Goal: Information Seeking & Learning: Learn about a topic

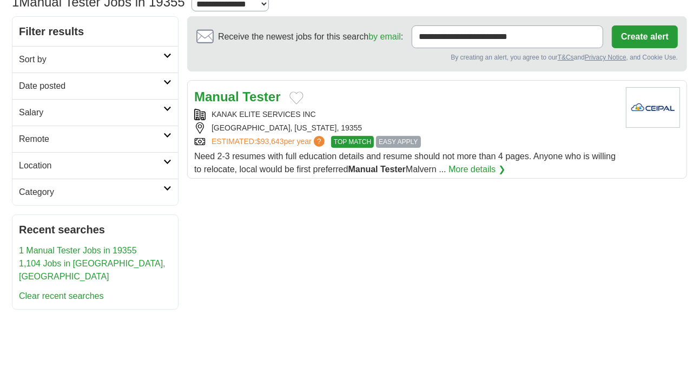
scroll to position [85, 0]
click at [56, 262] on link "1,104 Jobs in [GEOGRAPHIC_DATA], [GEOGRAPHIC_DATA]" at bounding box center [92, 269] width 147 height 22
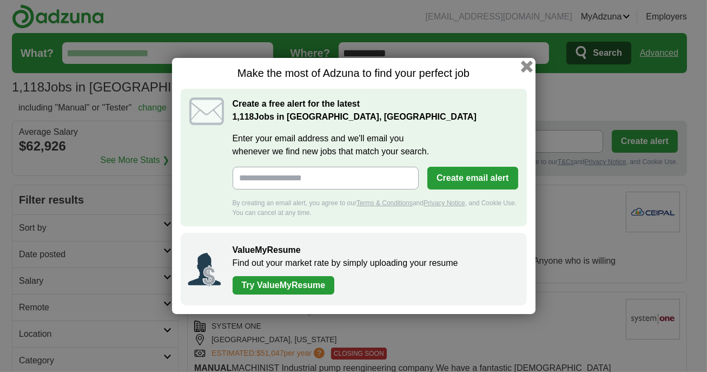
click at [528, 68] on button "button" at bounding box center [526, 67] width 12 height 12
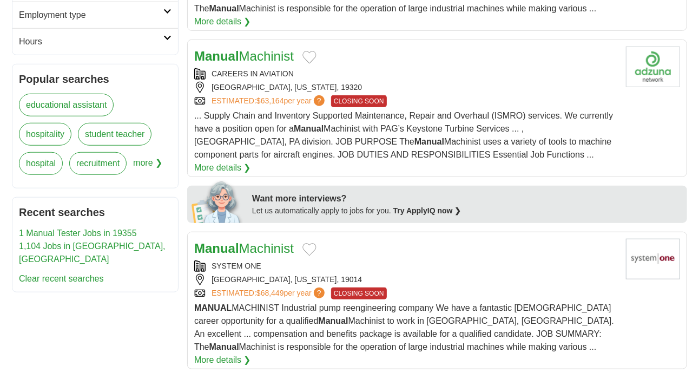
scroll to position [399, 0]
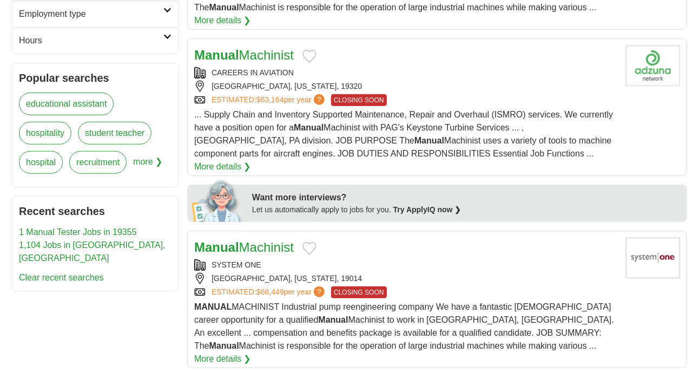
click at [54, 230] on li "1 Manual Tester Jobs in 19355" at bounding box center [95, 232] width 153 height 13
click at [52, 240] on link "1,104 Jobs in [GEOGRAPHIC_DATA], [GEOGRAPHIC_DATA]" at bounding box center [92, 251] width 147 height 22
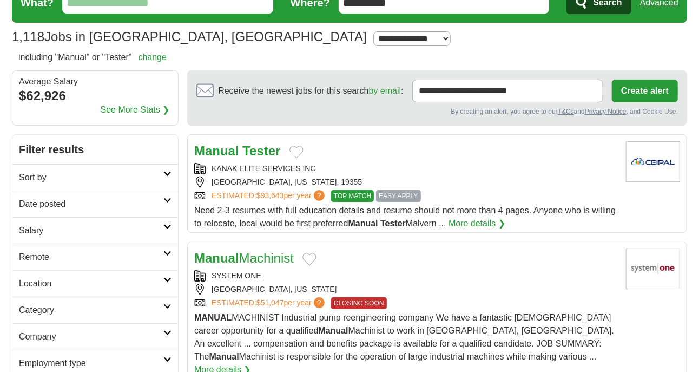
scroll to position [78, 0]
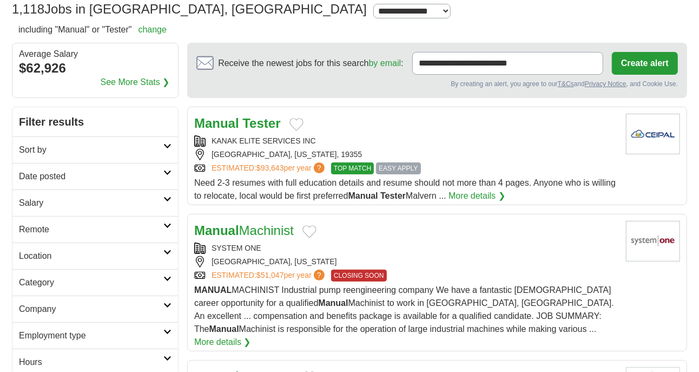
click at [214, 143] on div "KANAK ELITE SERVICES INC" at bounding box center [405, 140] width 423 height 11
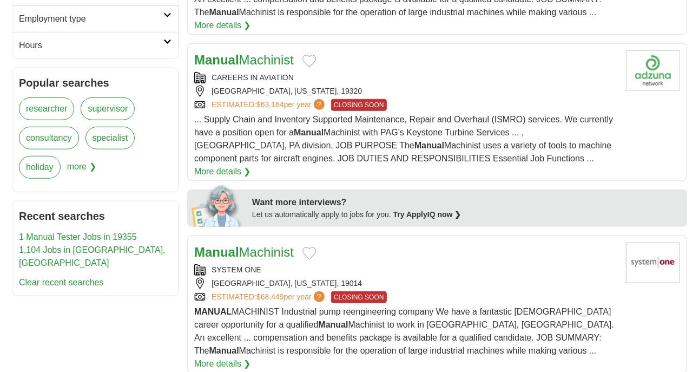
scroll to position [398, 0]
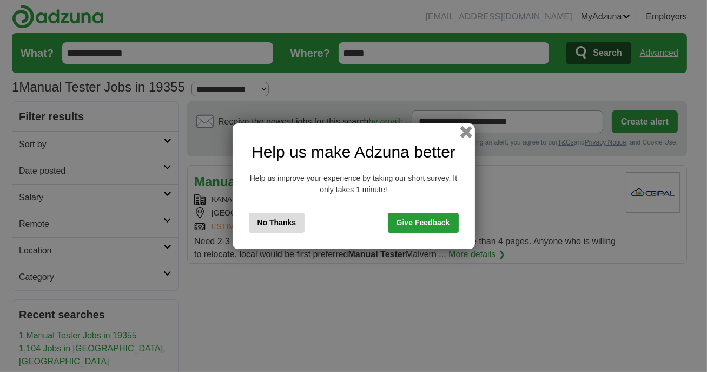
click at [464, 133] on button "button" at bounding box center [466, 132] width 12 height 12
